Goal: Task Accomplishment & Management: Manage account settings

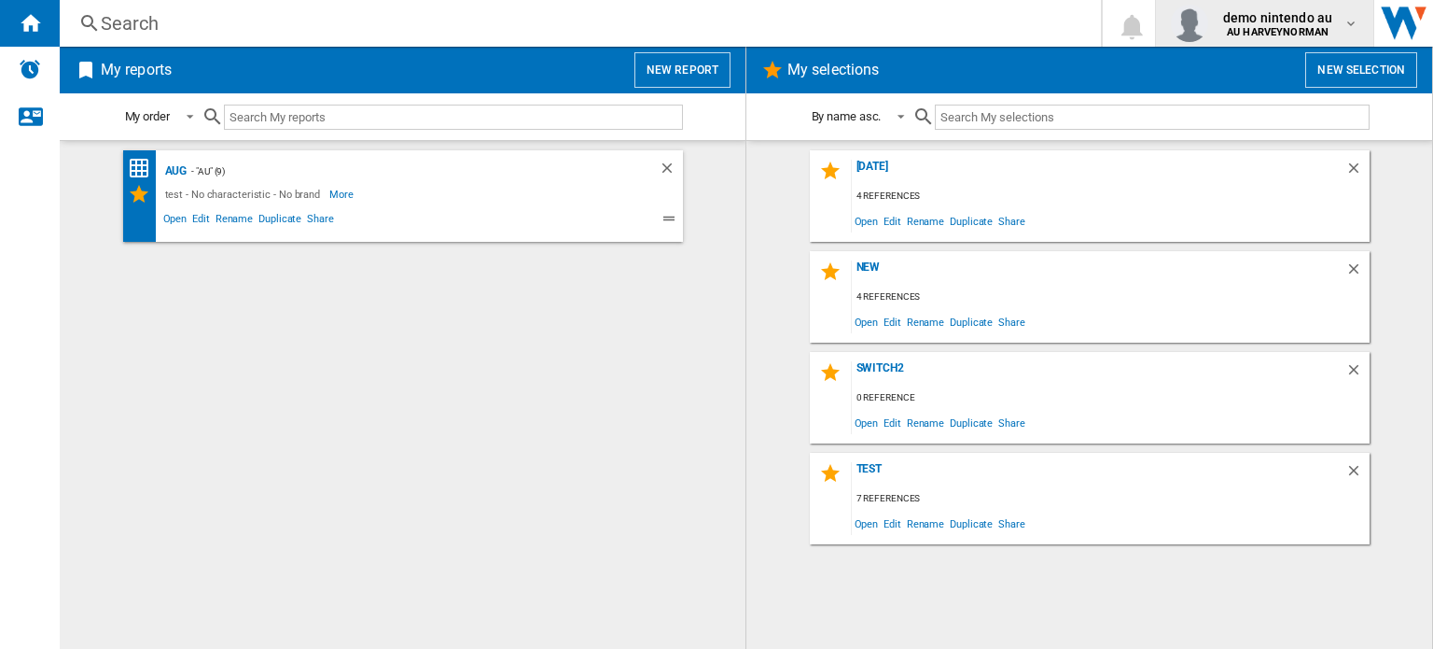
click at [1343, 25] on div "demo nintendo au AU HARVEYNORMAN" at bounding box center [1280, 23] width 128 height 30
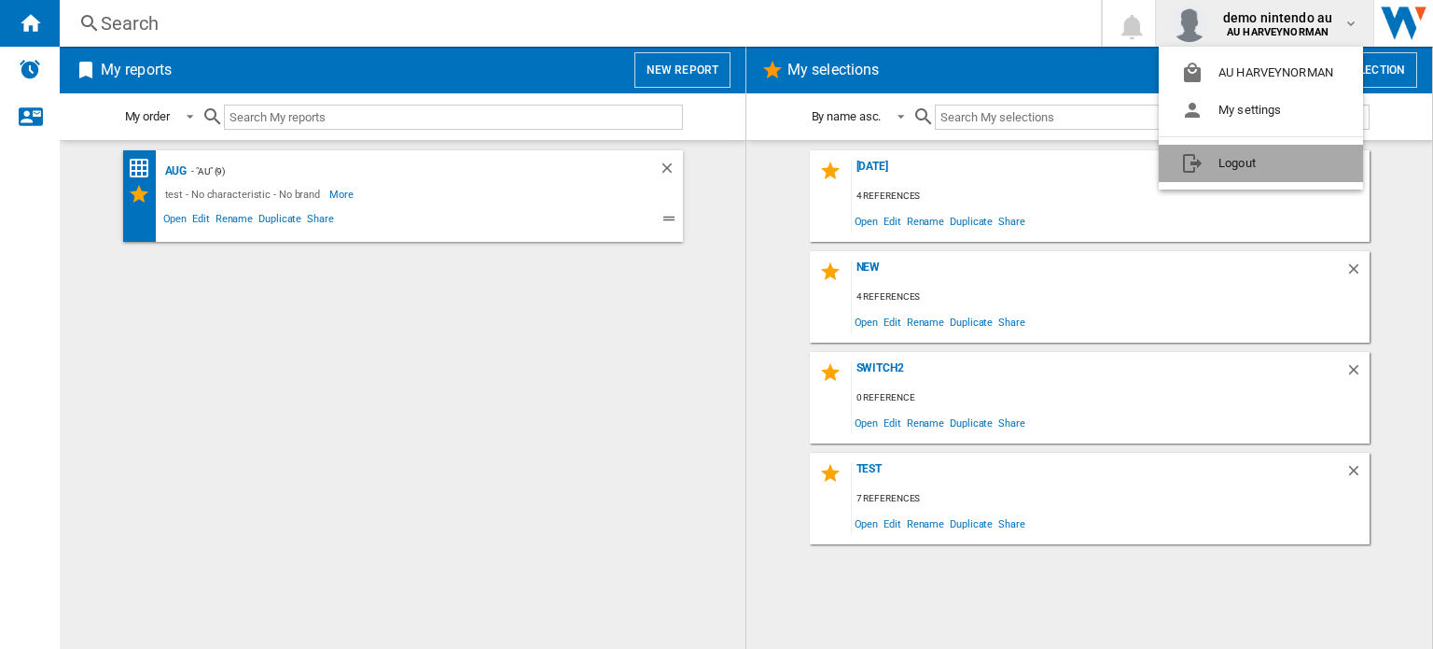
click at [1224, 169] on button "Logout" at bounding box center [1261, 163] width 204 height 37
